Goal: Check status: Check status

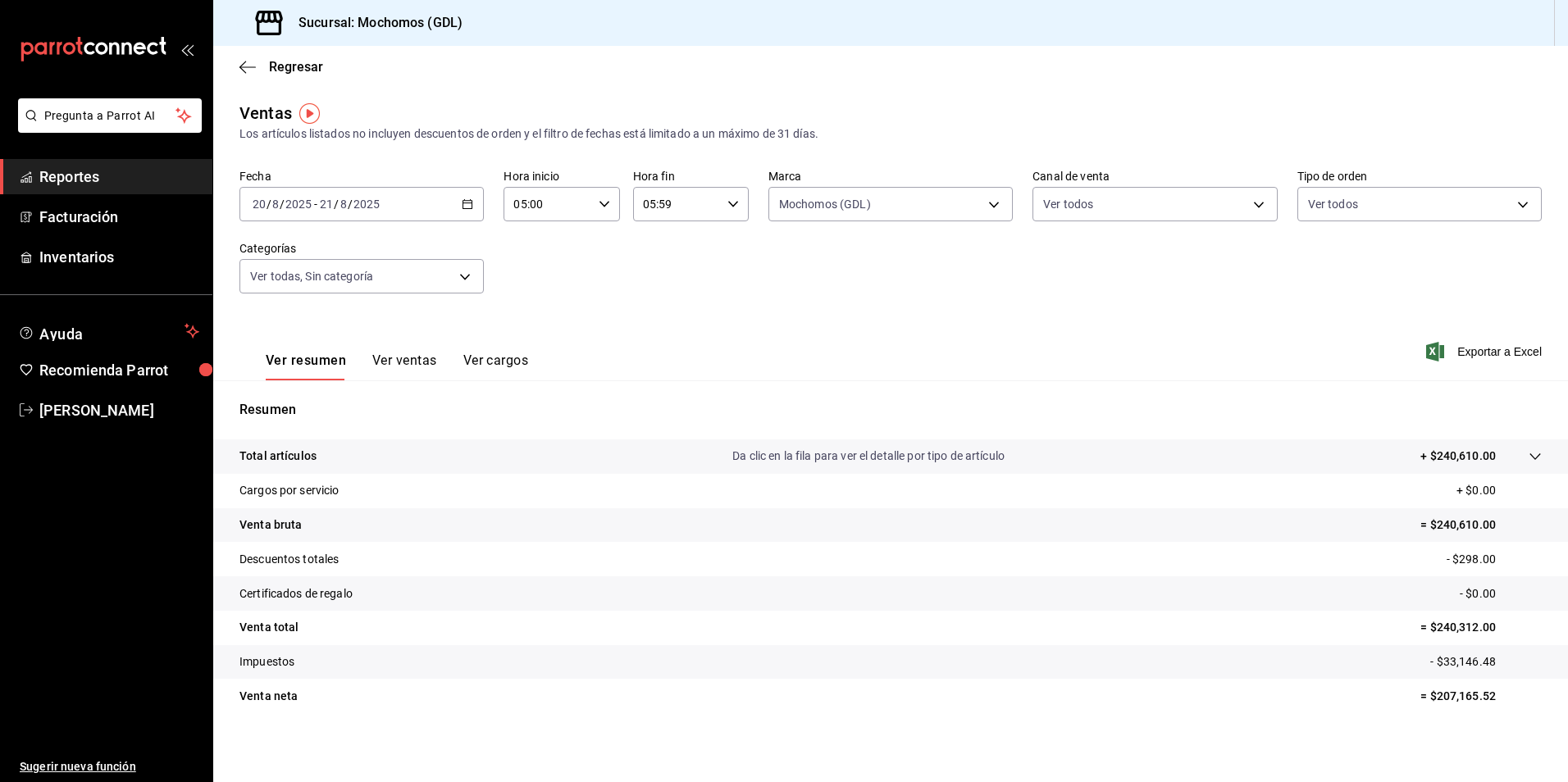
click at [759, 207] on div "Fecha [DATE] [DATE] - [DATE] [DATE] Hora inicio 05:00 Hora inicio Hora fin 05:5…" at bounding box center [890, 241] width 1302 height 144
click at [842, 220] on div "Fecha [DATE] [DATE] - [DATE] [DATE] Hora inicio 05:00 Hora inicio Hora fin 05:5…" at bounding box center [890, 241] width 1302 height 144
click at [840, 204] on body "Pregunta a Parrot AI Reportes Facturación Inventarios Ayuda Recomienda Parrot […" at bounding box center [784, 391] width 1568 height 782
click at [843, 318] on span "Mochomos (GDL)" at bounding box center [903, 323] width 189 height 18
checkbox input "false"
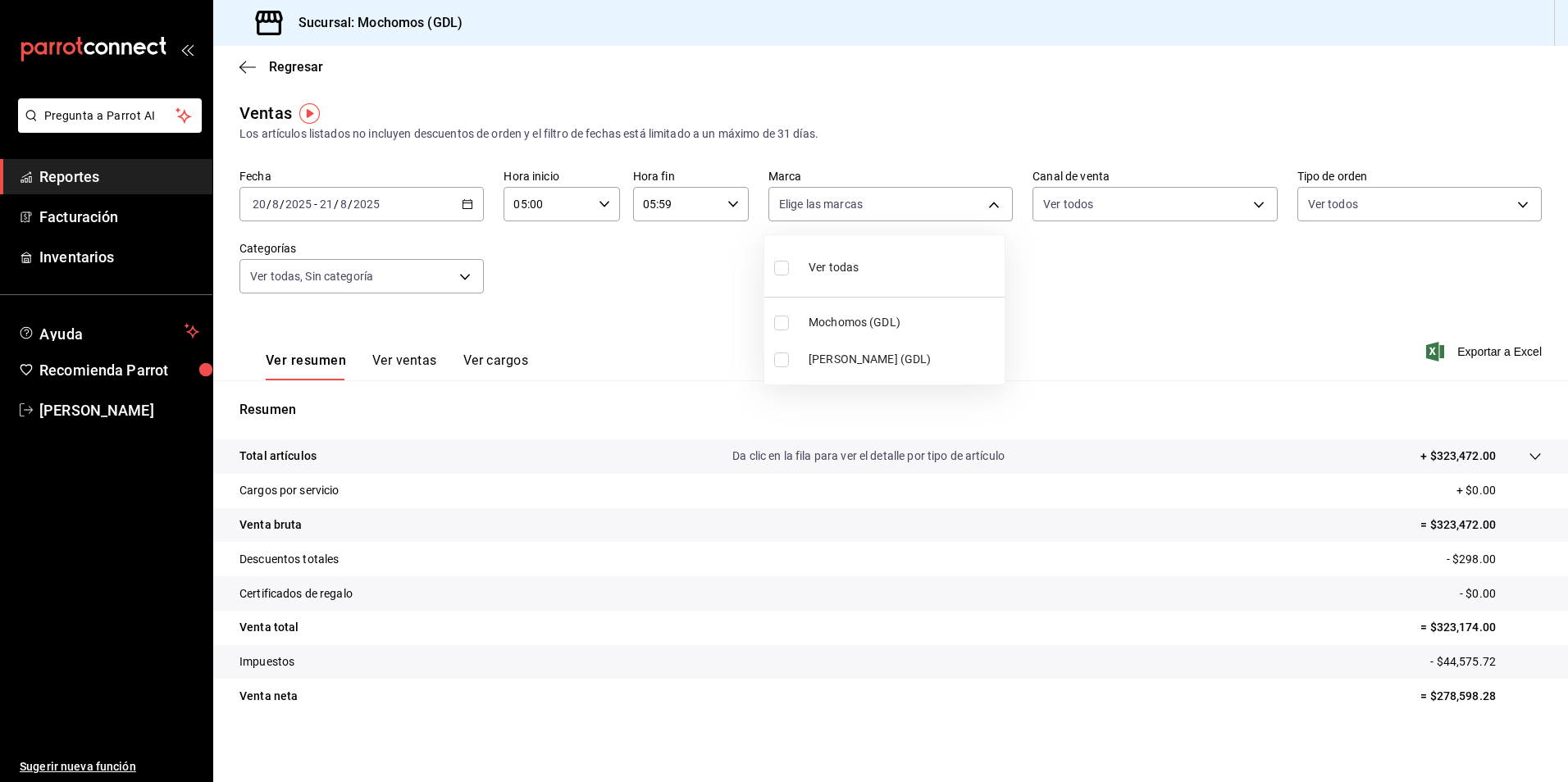
click at [834, 350] on li "[PERSON_NAME] (GDL)" at bounding box center [884, 360] width 240 height 37
type input "9cac9703-0c5a-4d8b-addd-5b6b571d65b9"
checkbox input "true"
